Goal: Find specific fact: Find specific fact

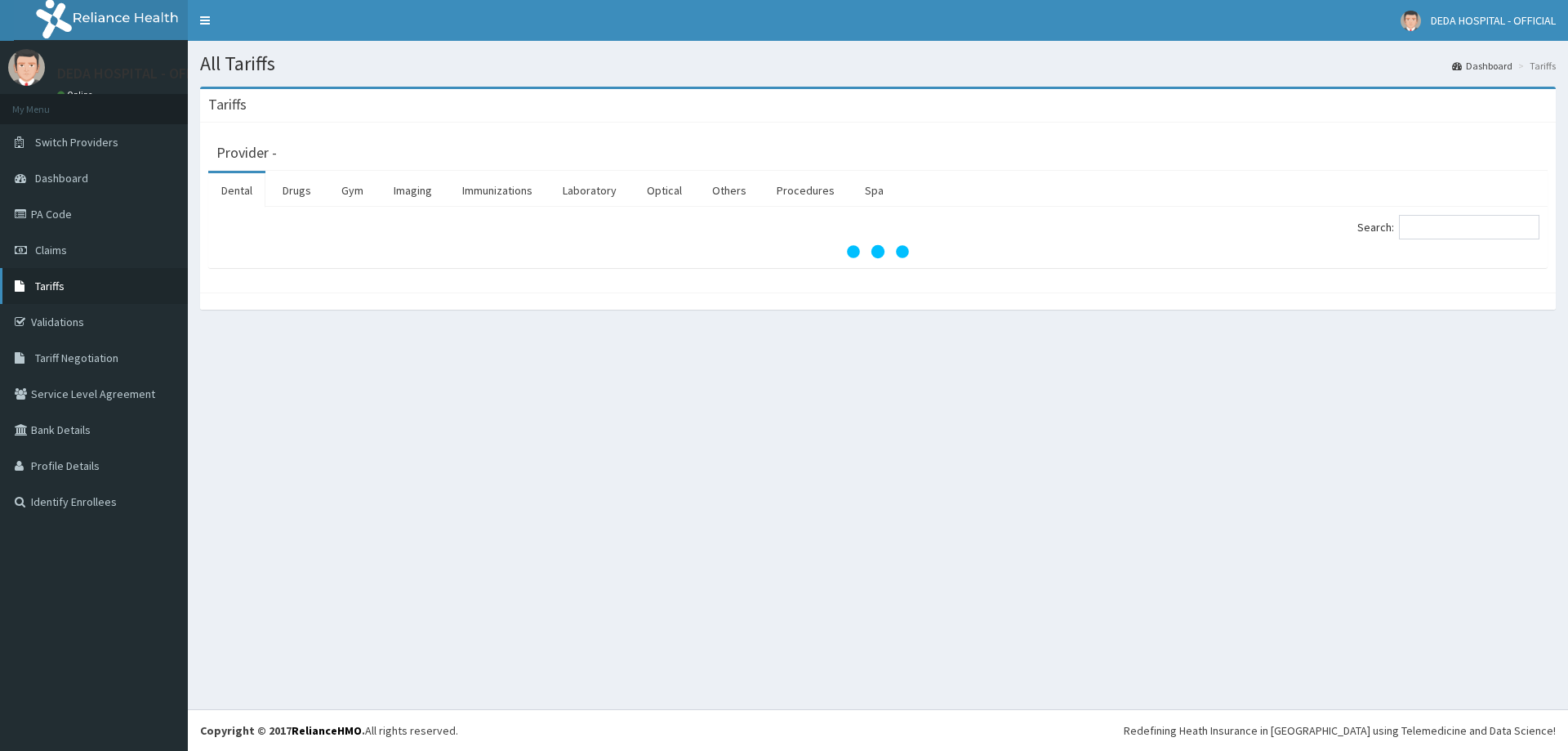
click at [70, 292] on link "Tariffs" at bounding box center [94, 286] width 188 height 36
click at [294, 205] on link "Drugs" at bounding box center [296, 190] width 55 height 34
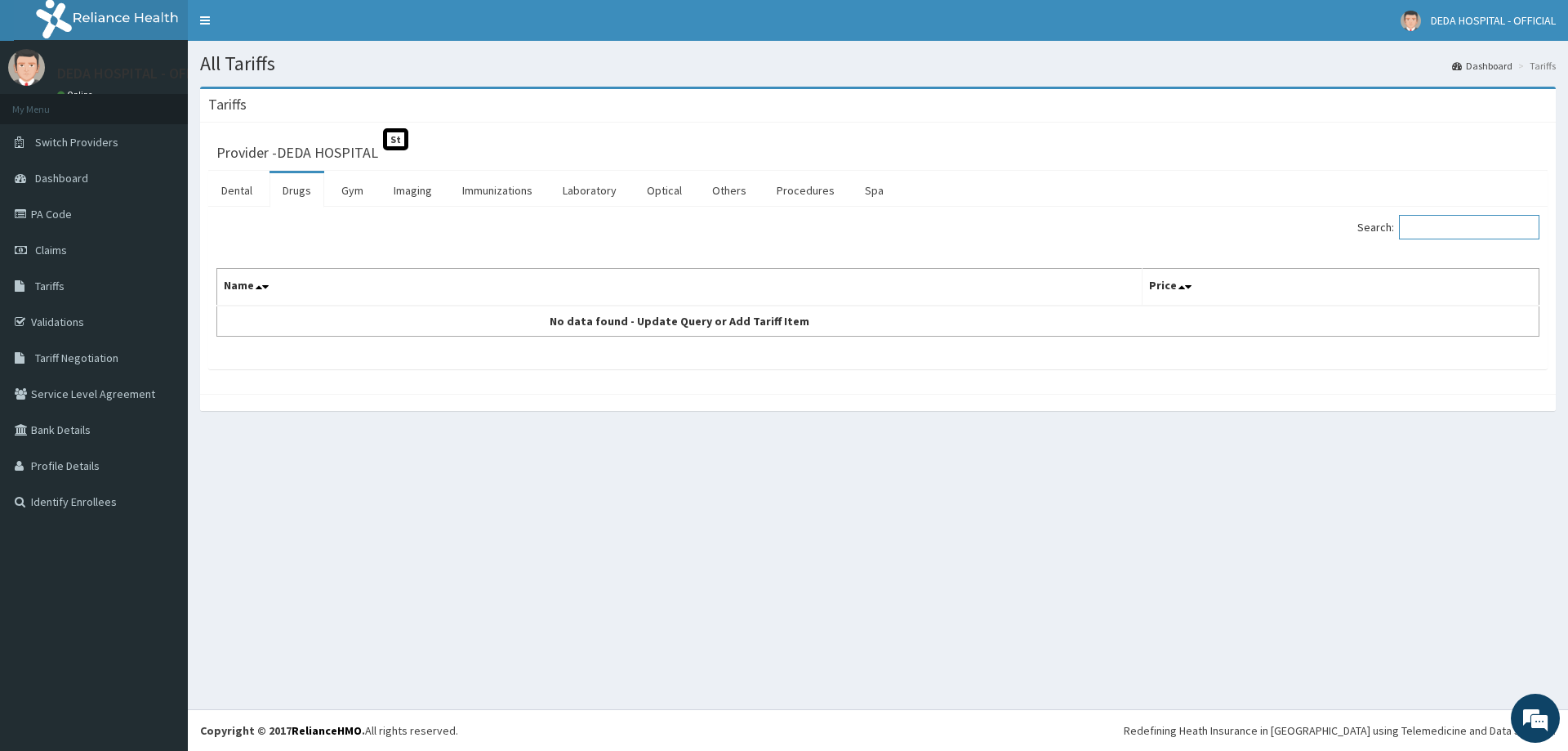
click at [1440, 233] on input "Search:" at bounding box center [1469, 227] width 141 height 24
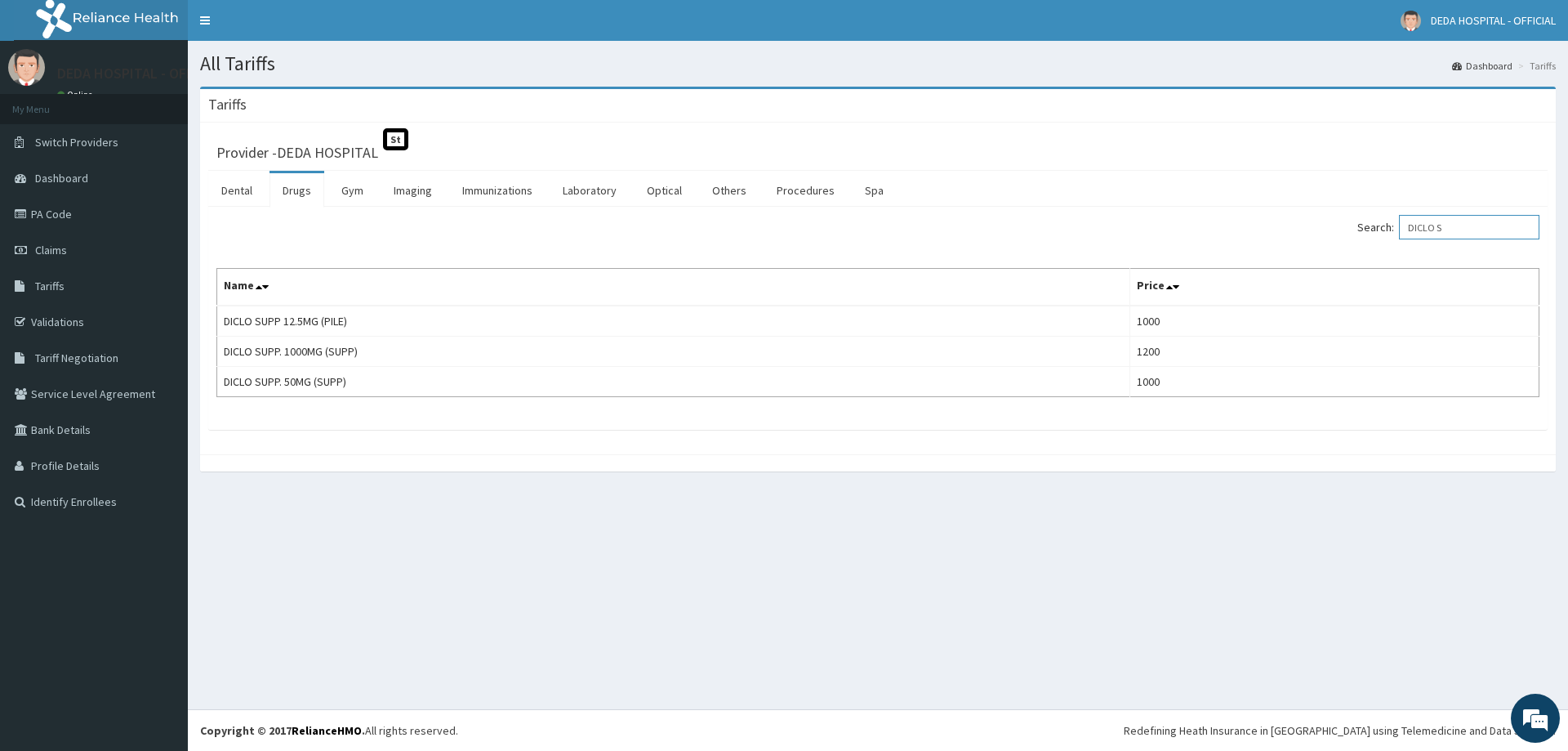
click at [1423, 225] on input "DICLO S" at bounding box center [1469, 227] width 141 height 24
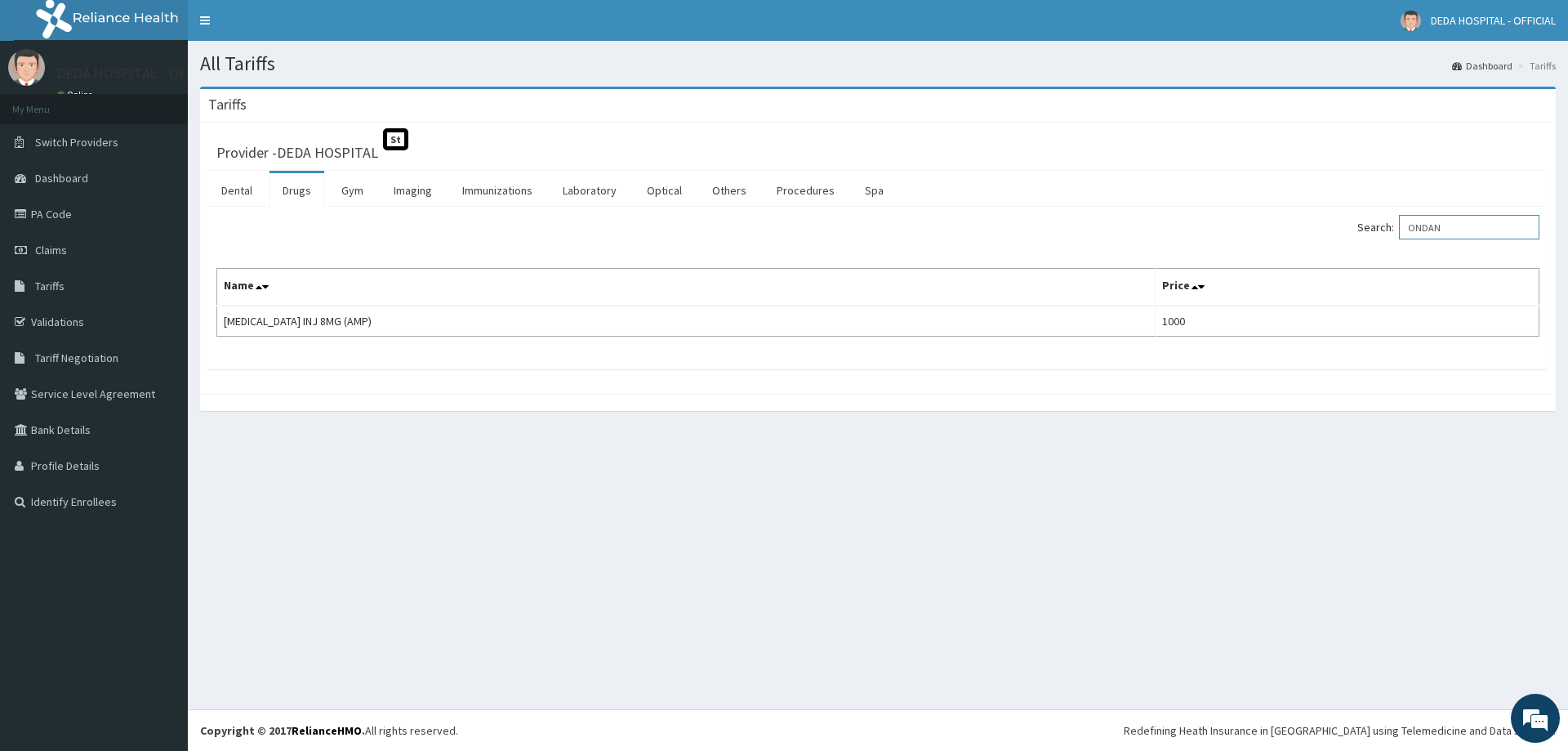
click at [1465, 227] on input "ONDAN" at bounding box center [1469, 227] width 141 height 24
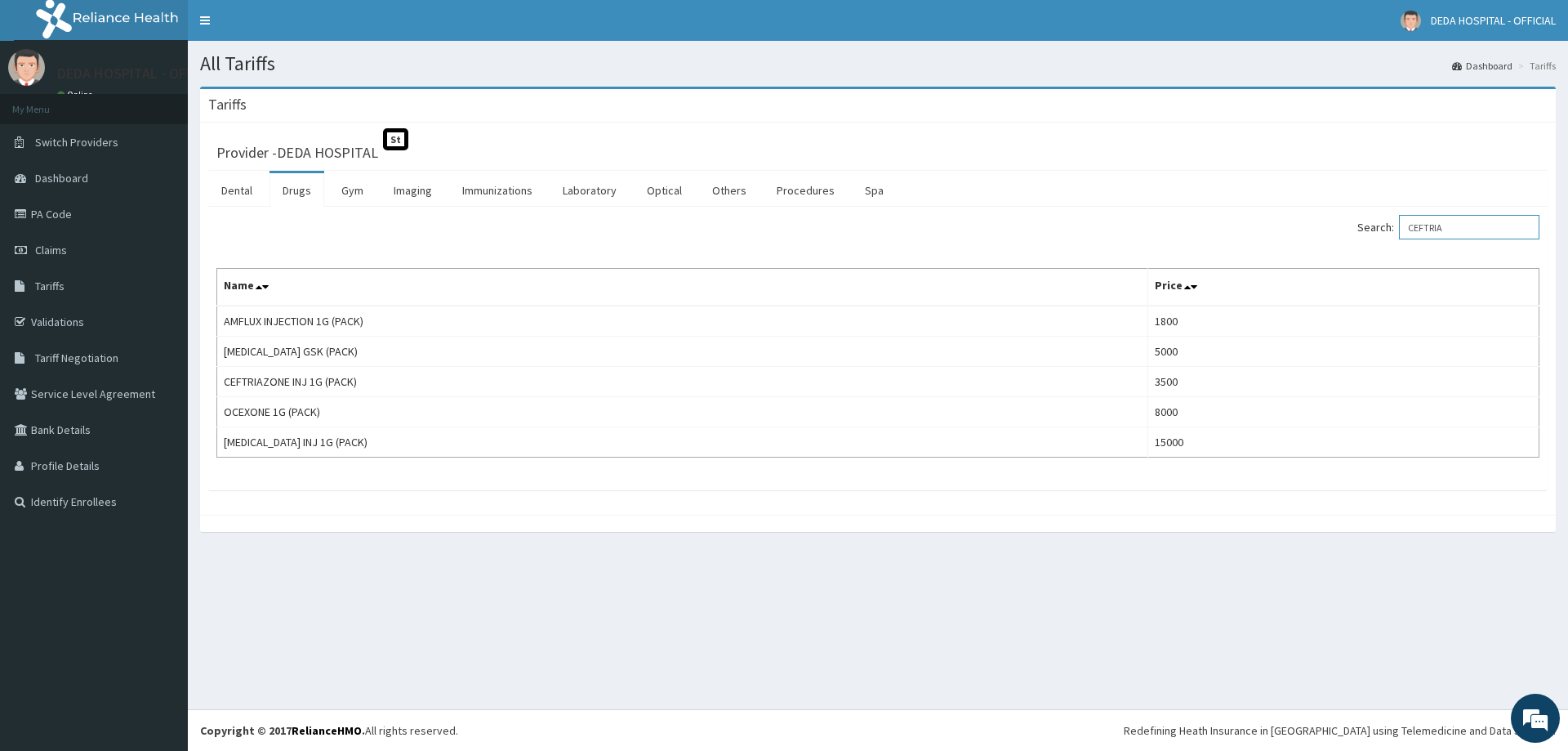
type input "CEFTRIA"
